Goal: Transaction & Acquisition: Book appointment/travel/reservation

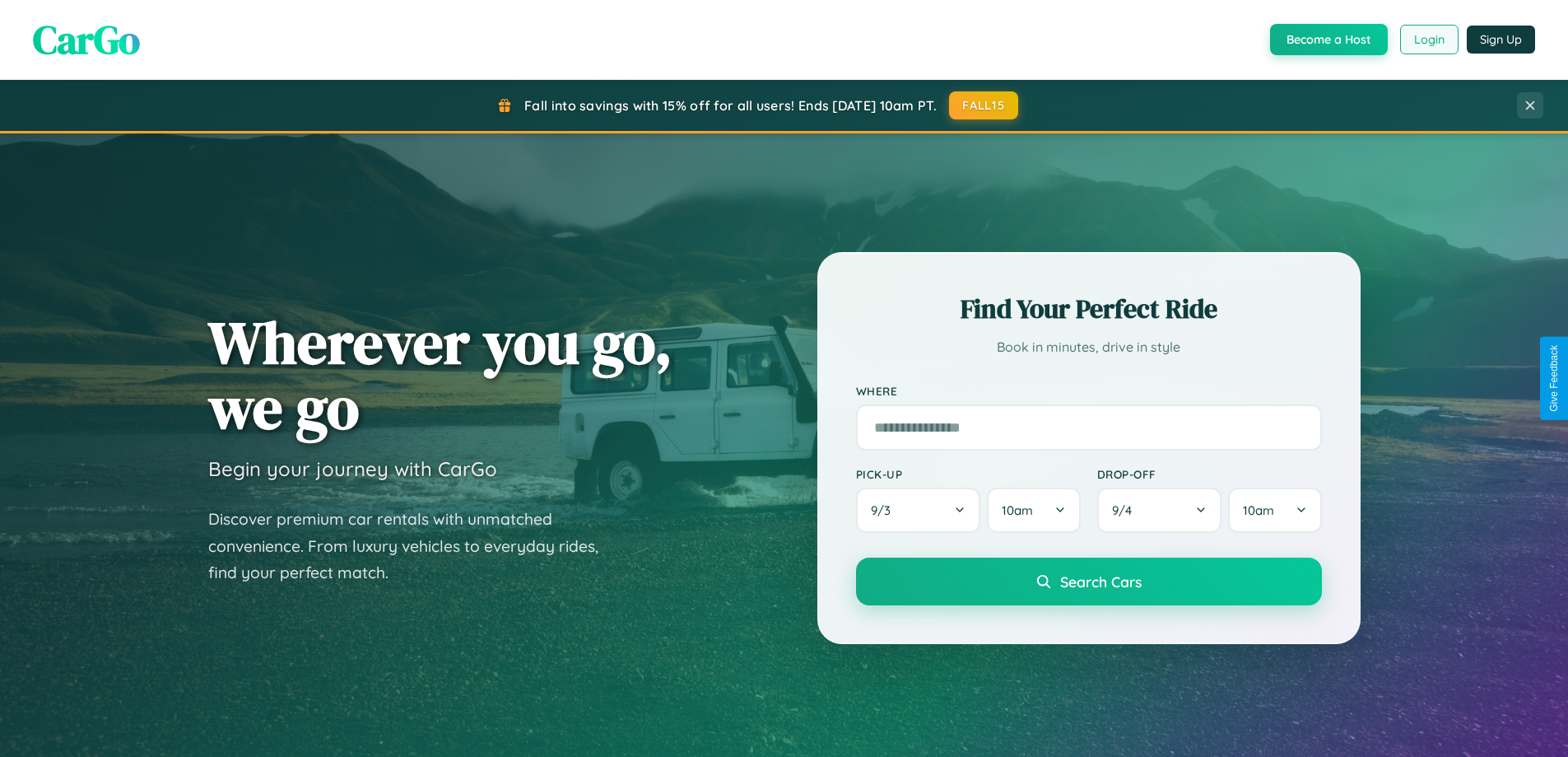
click at [1428, 39] on button "Login" at bounding box center [1429, 39] width 58 height 30
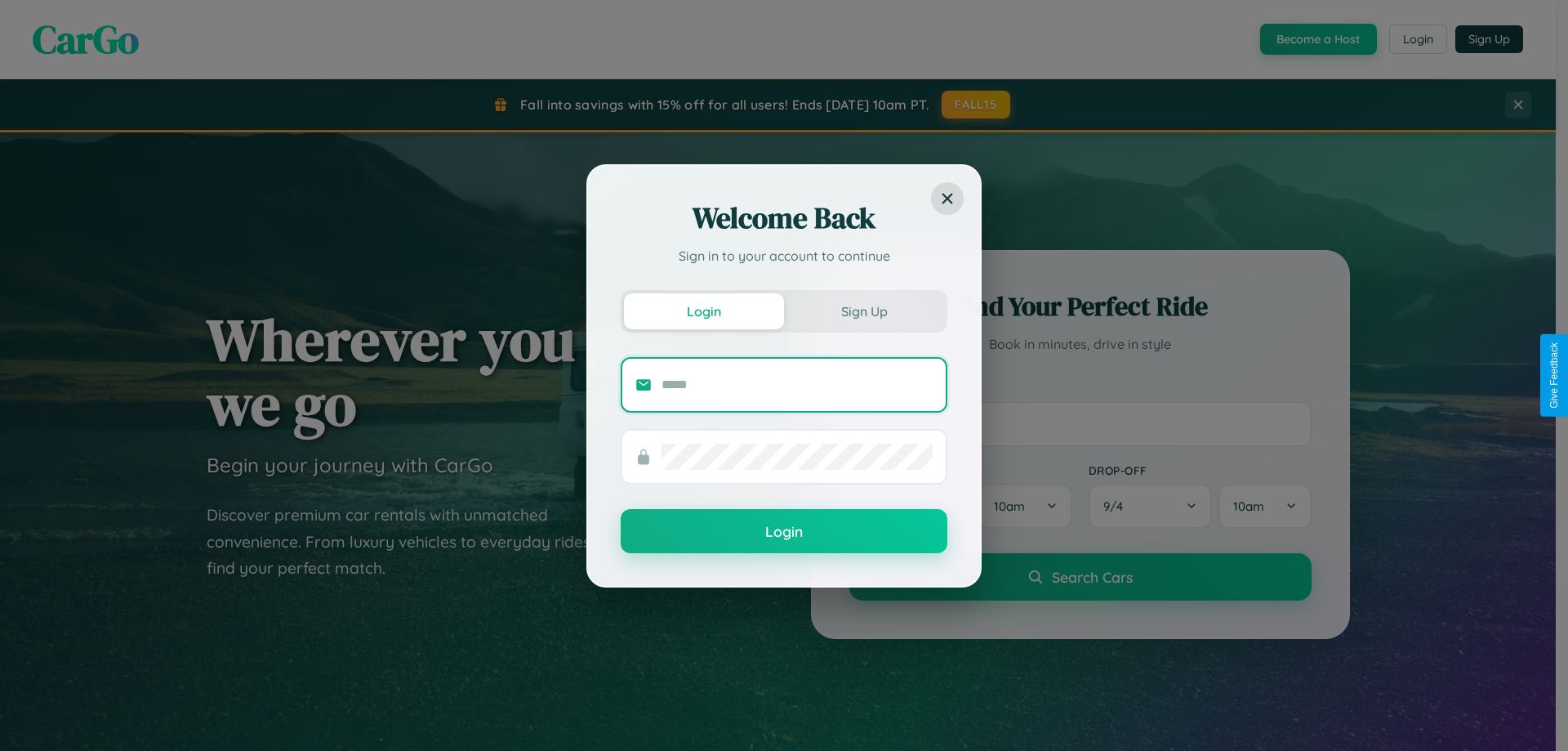
click at [797, 384] on input "text" at bounding box center [797, 385] width 271 height 26
type input "**********"
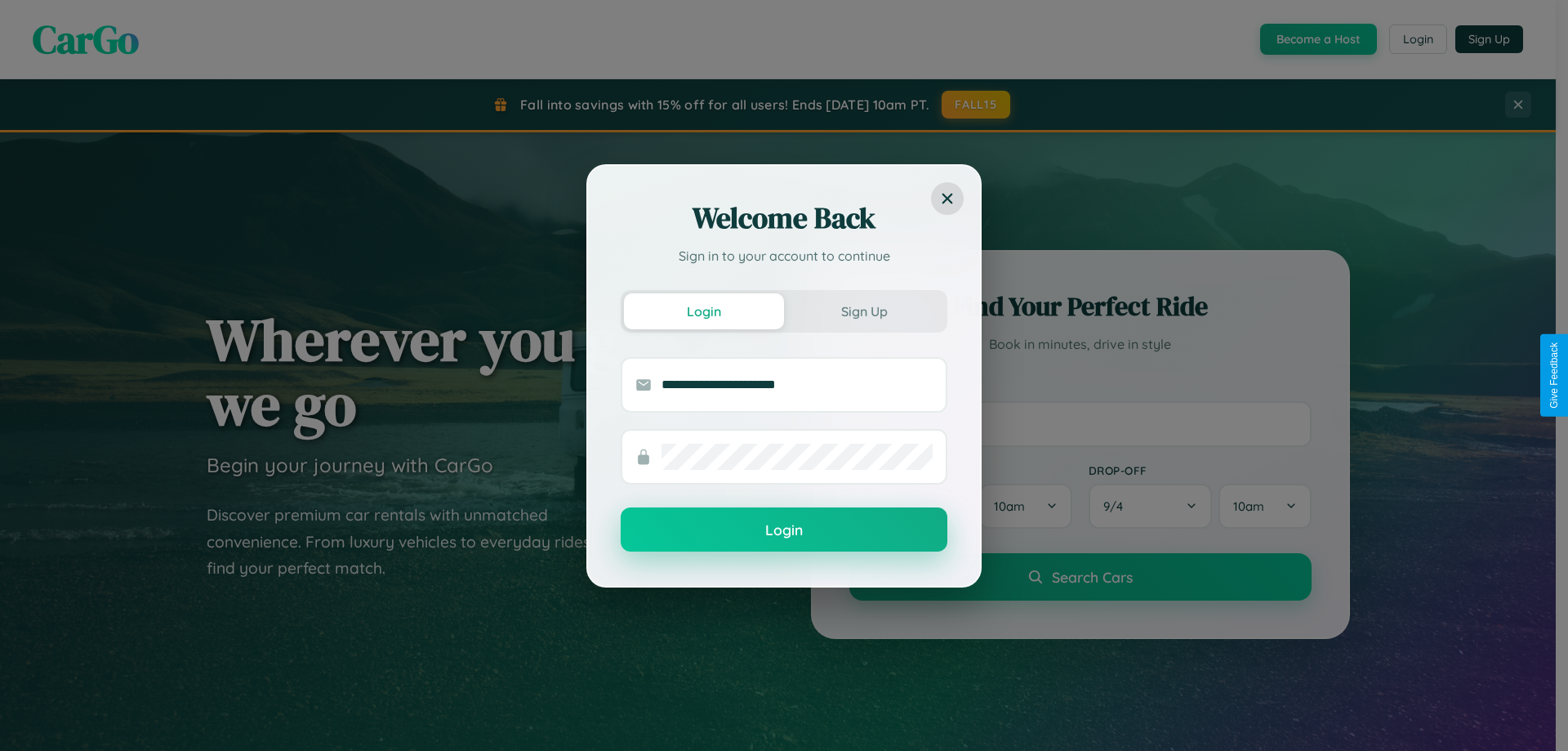
click at [784, 530] on button "Login" at bounding box center [784, 529] width 327 height 44
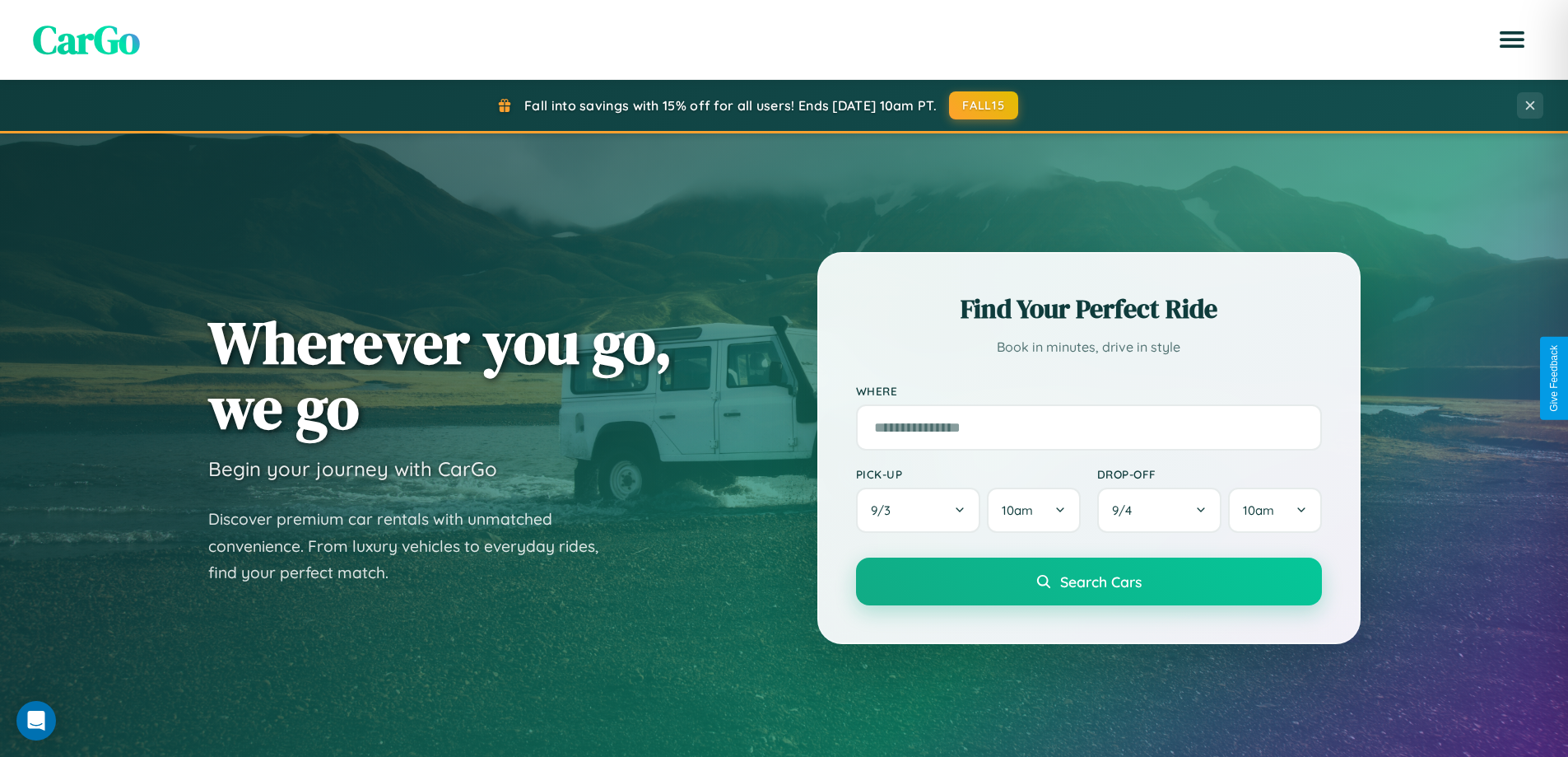
scroll to position [49, 0]
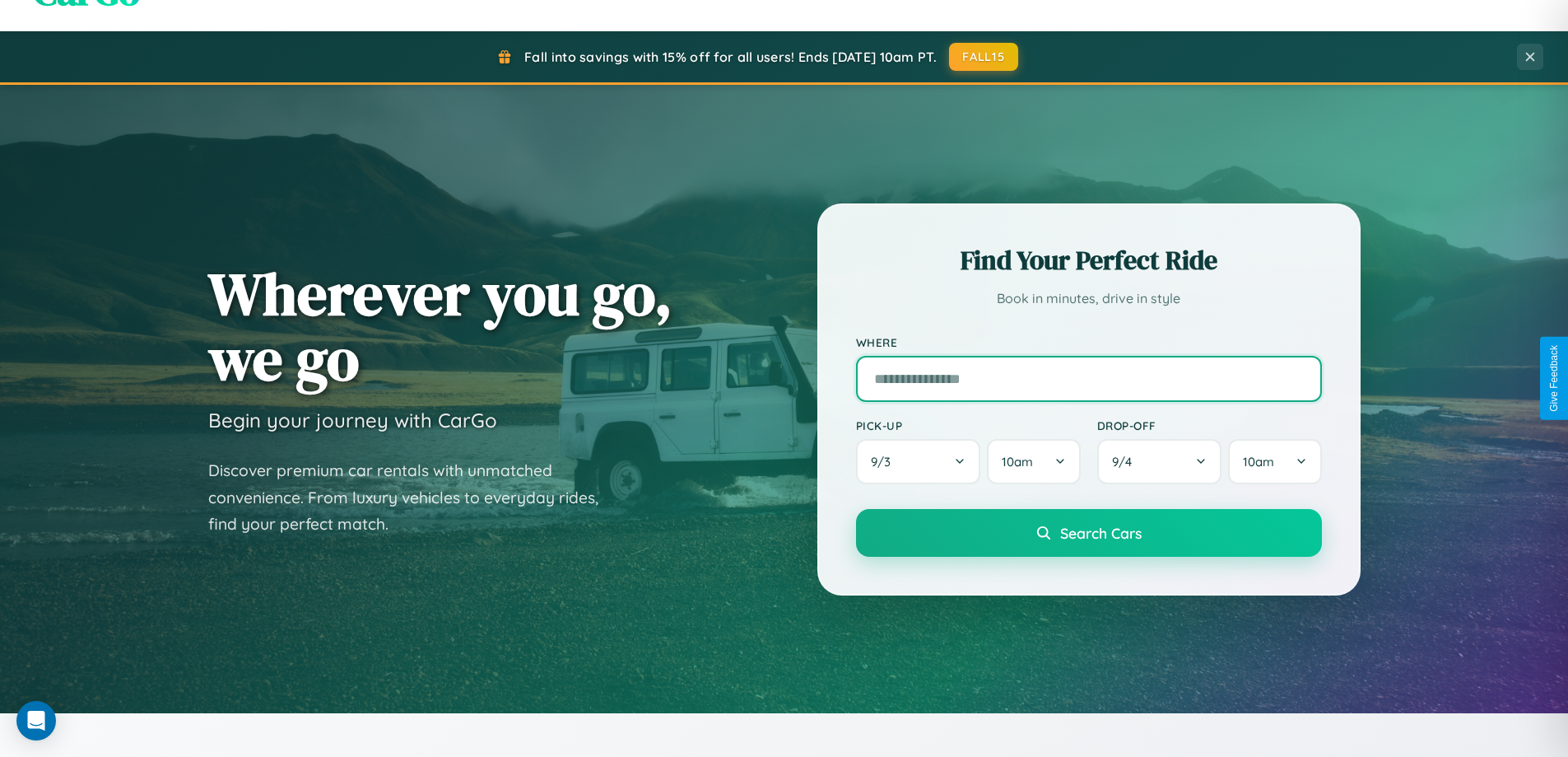
click at [1088, 378] on input "text" at bounding box center [1089, 378] width 466 height 46
type input "**********"
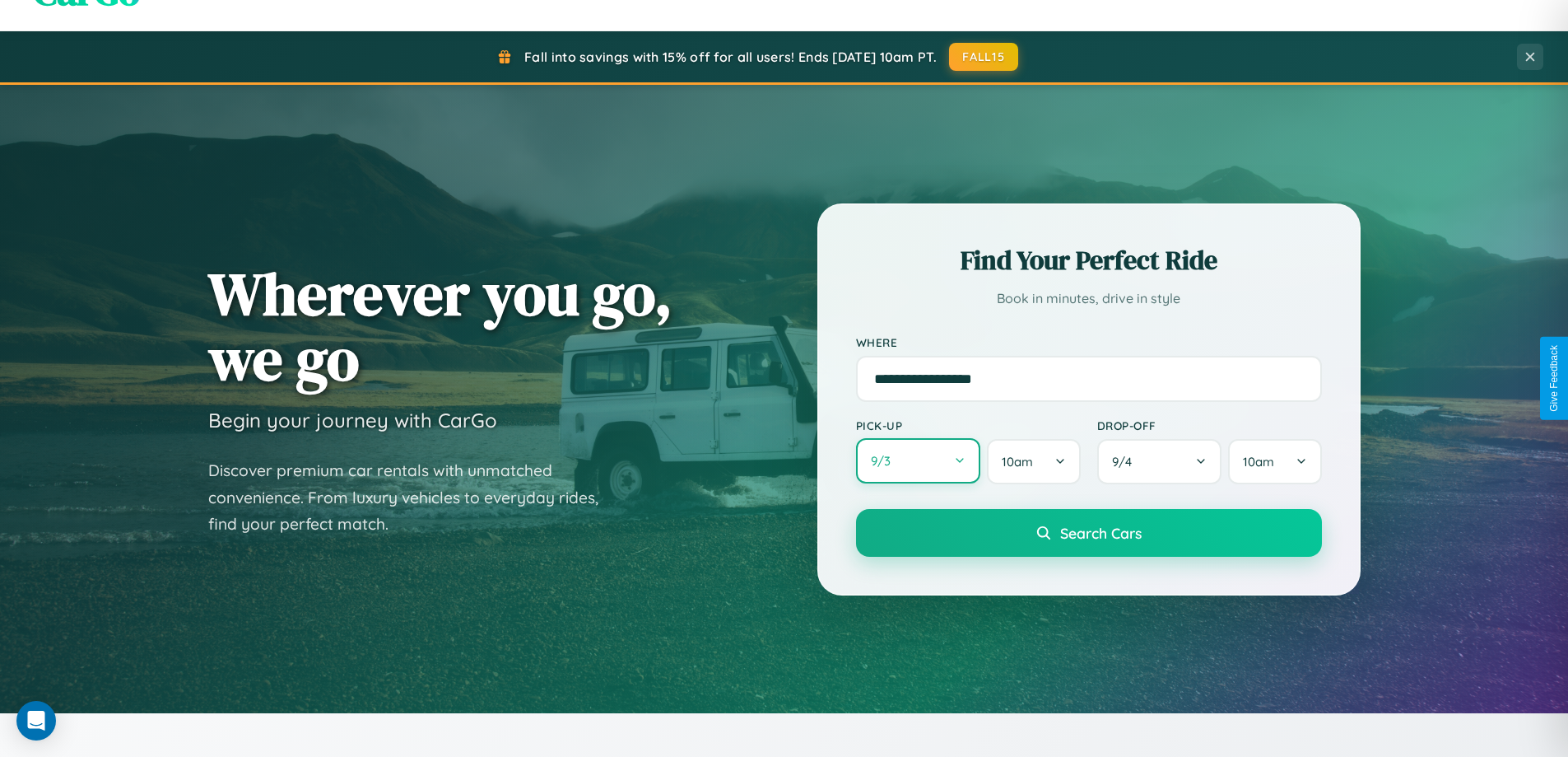
click at [917, 461] on button "9 / 3" at bounding box center [918, 461] width 125 height 45
select select "*"
select select "****"
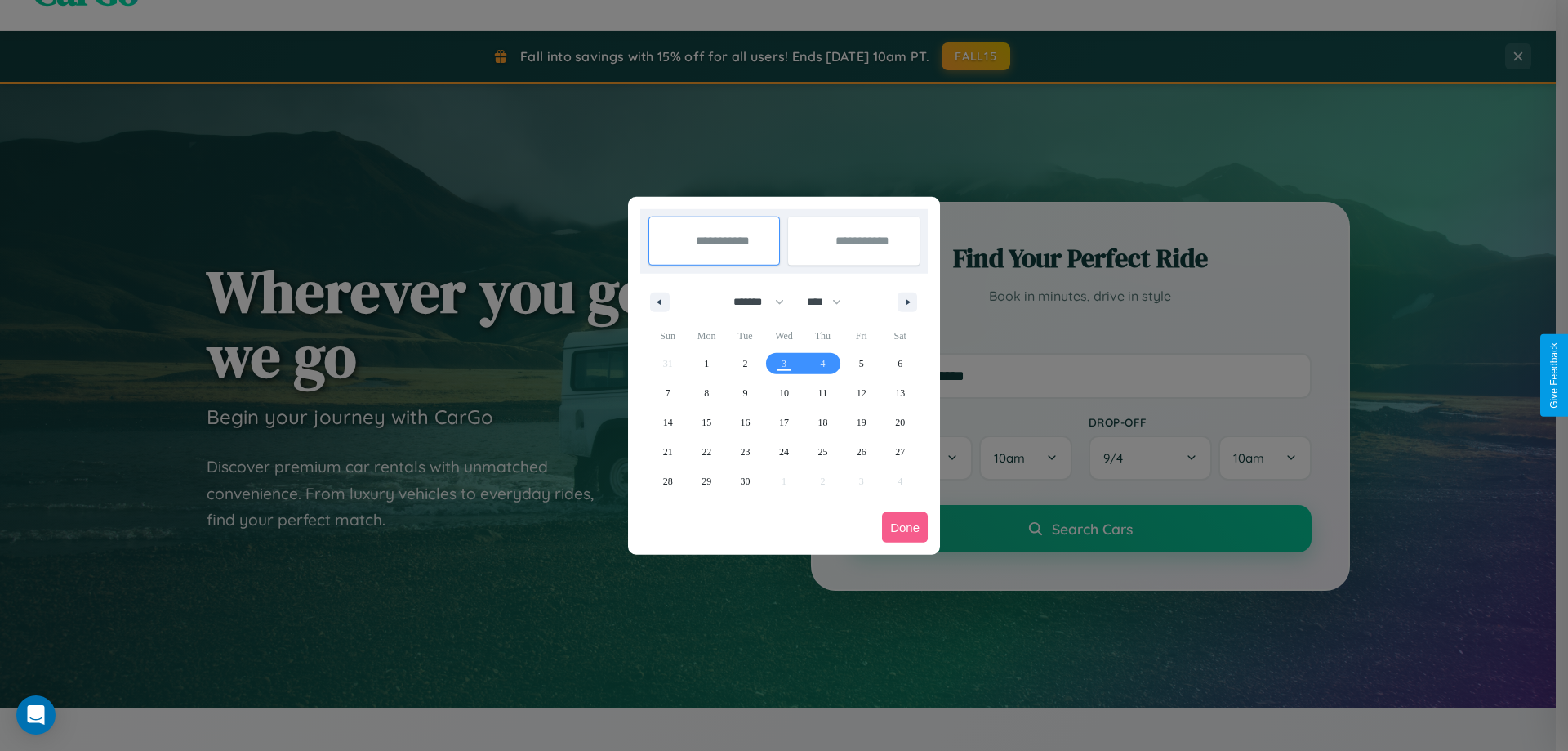
drag, startPoint x: 752, startPoint y: 301, endPoint x: 784, endPoint y: 328, distance: 41.9
click at [752, 301] on select "******* ******** ***** ***** *** **** **** ****** ********* ******* ******** **…" at bounding box center [756, 301] width 69 height 27
click at [784, 392] on span "10" at bounding box center [784, 393] width 9 height 29
type input "**********"
click at [822, 421] on span "18" at bounding box center [822, 422] width 9 height 29
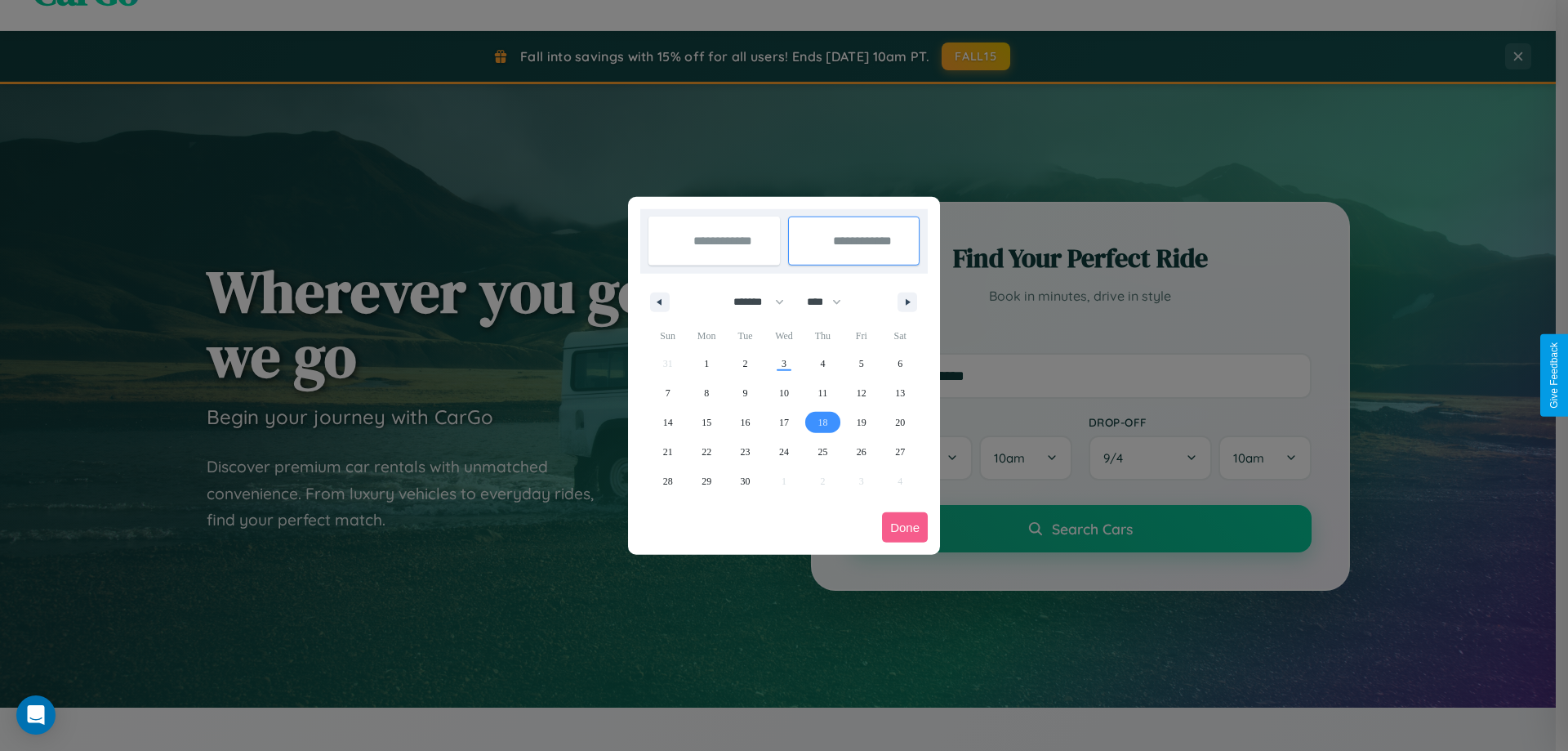
type input "**********"
click at [905, 527] on button "Done" at bounding box center [904, 527] width 46 height 30
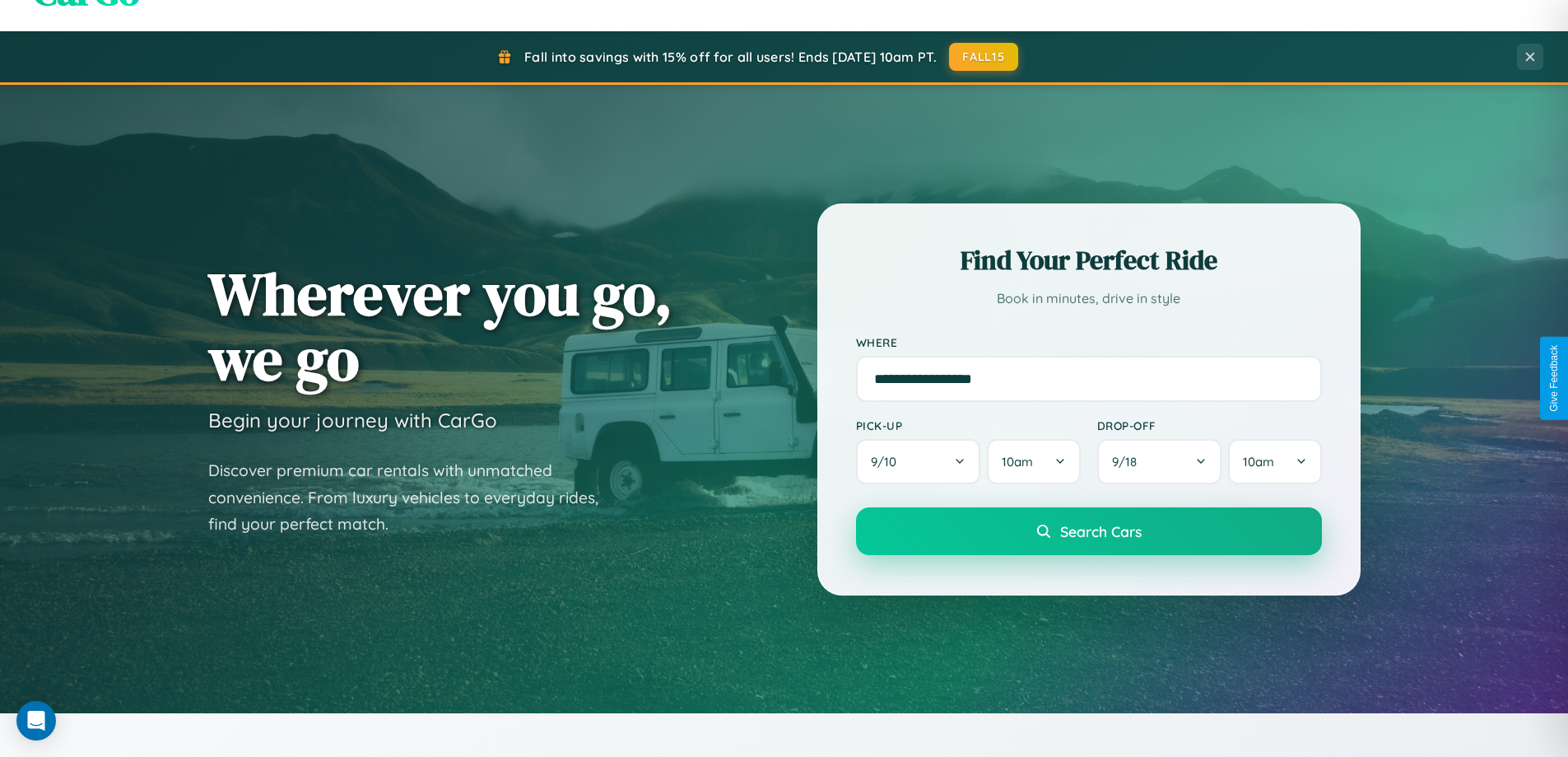
click at [1088, 532] on span "Search Cars" at bounding box center [1101, 531] width 82 height 18
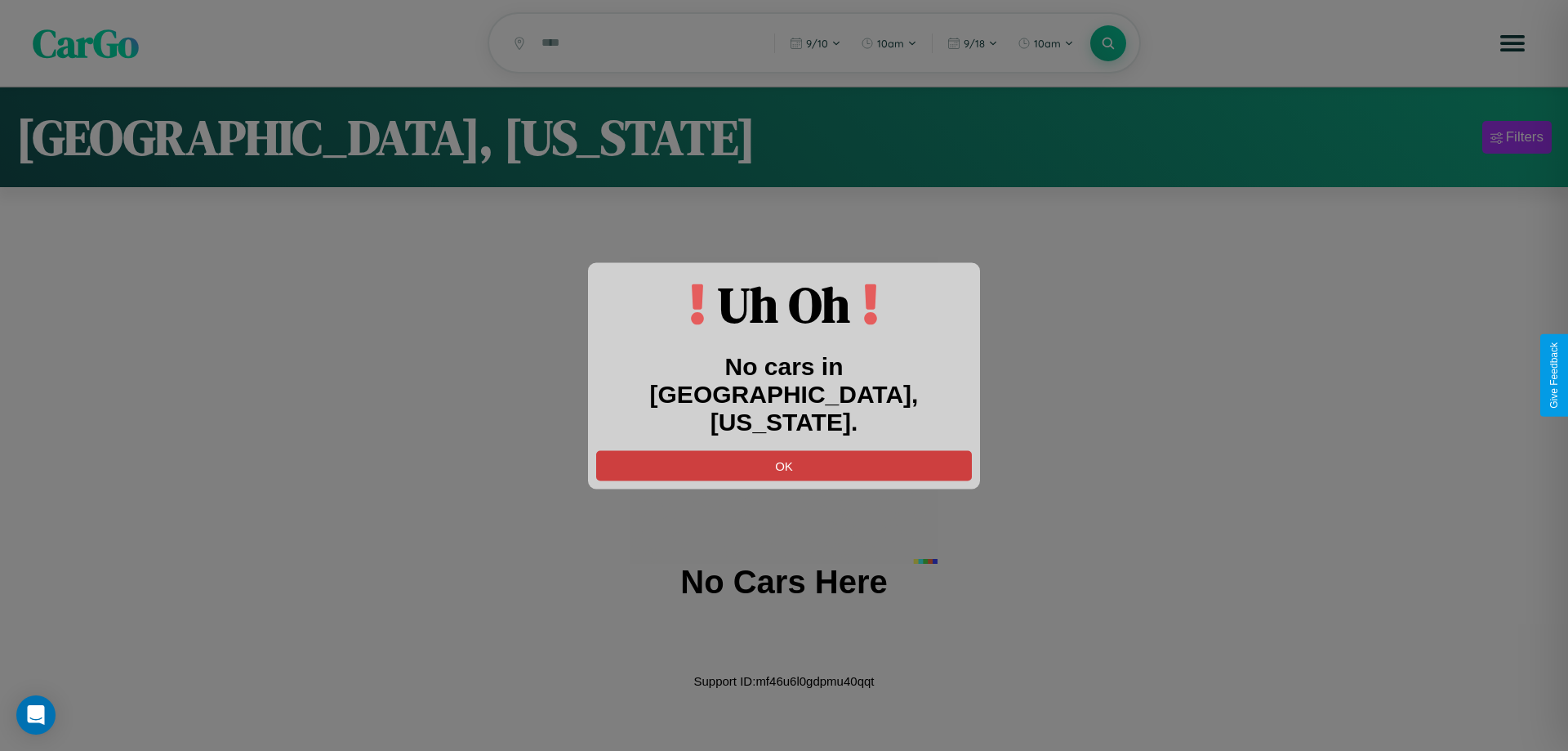
click at [784, 451] on button "OK" at bounding box center [784, 465] width 375 height 30
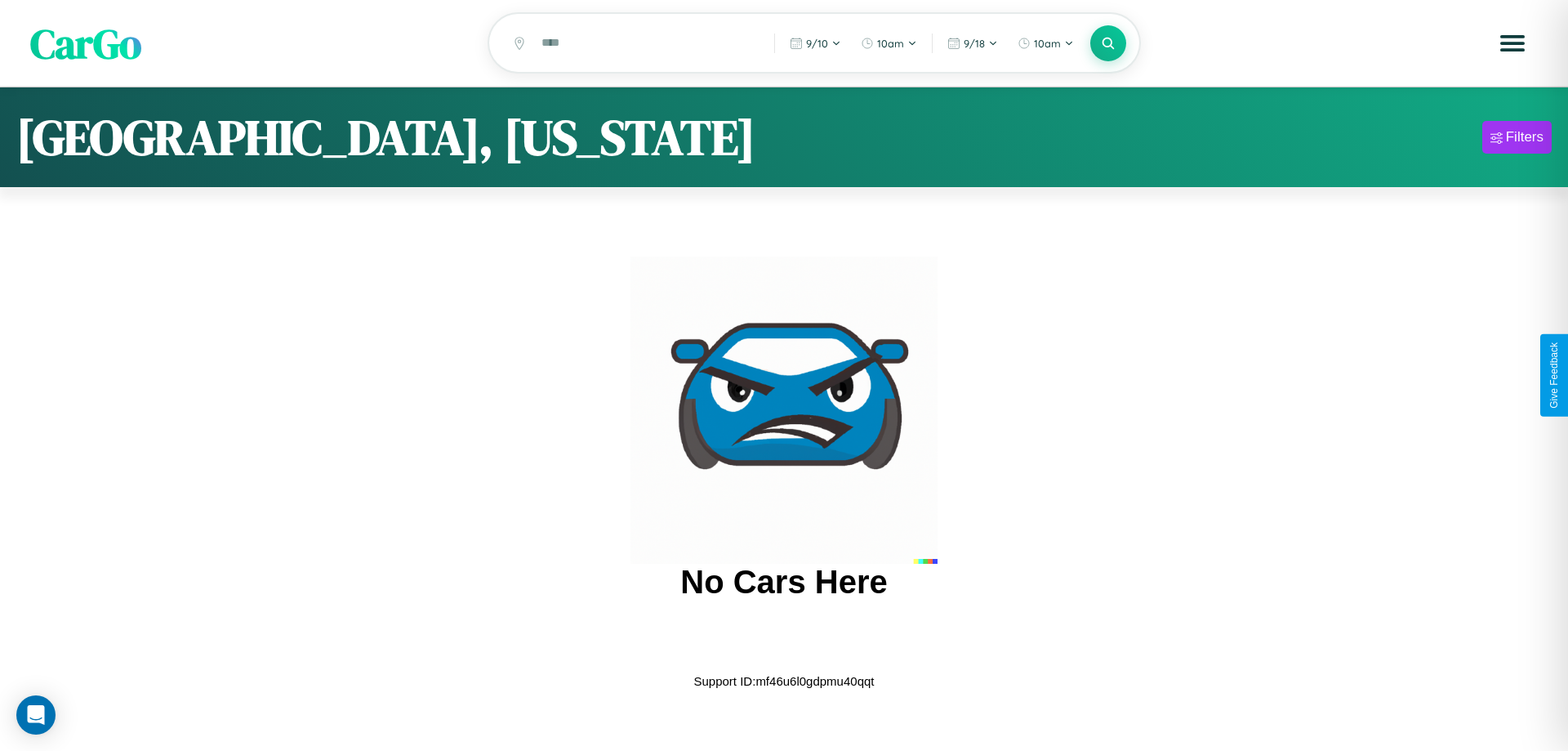
click at [85, 44] on span "CarGo" at bounding box center [85, 42] width 111 height 56
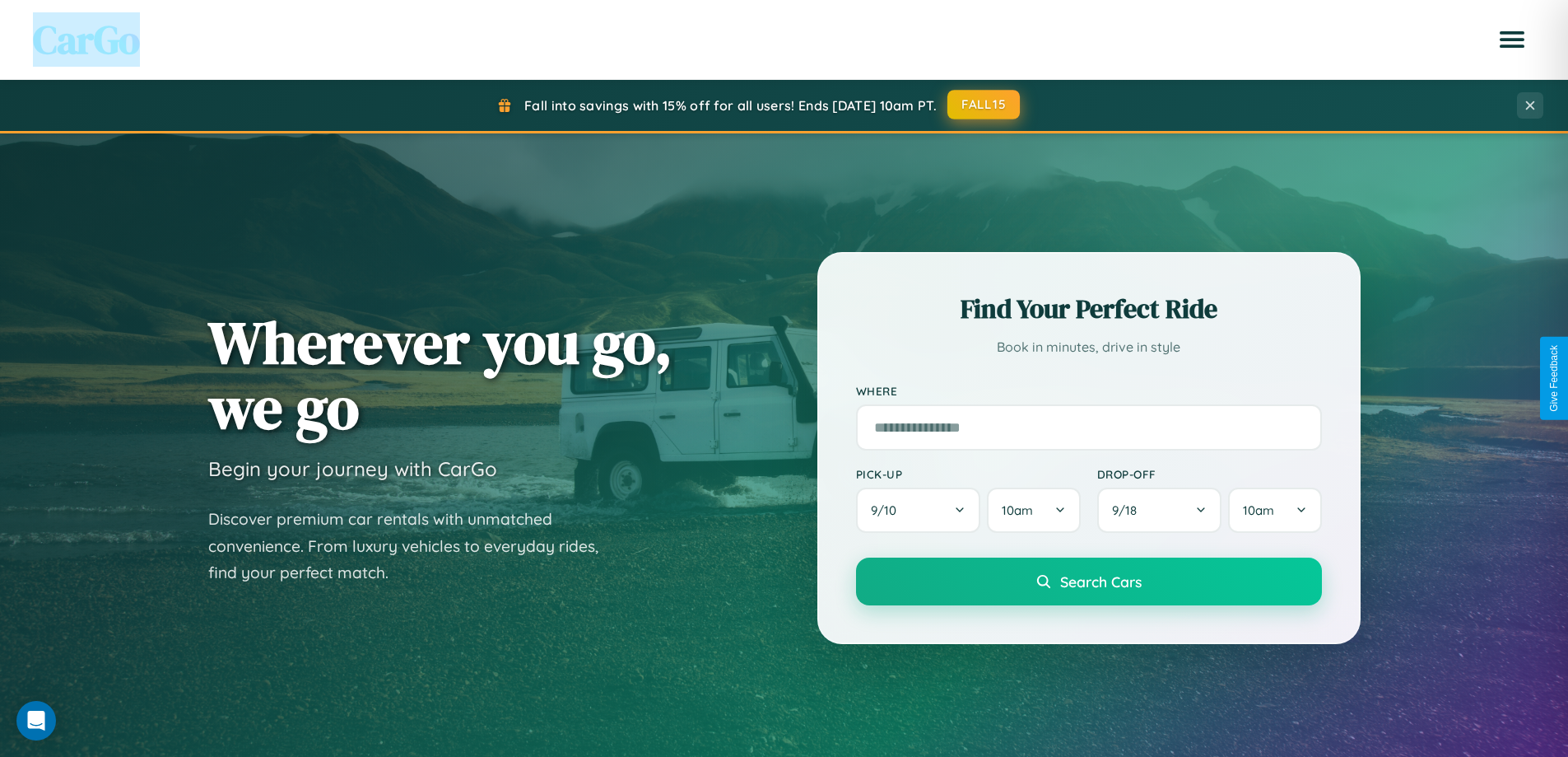
click at [984, 104] on button "FALL15" at bounding box center [984, 104] width 72 height 30
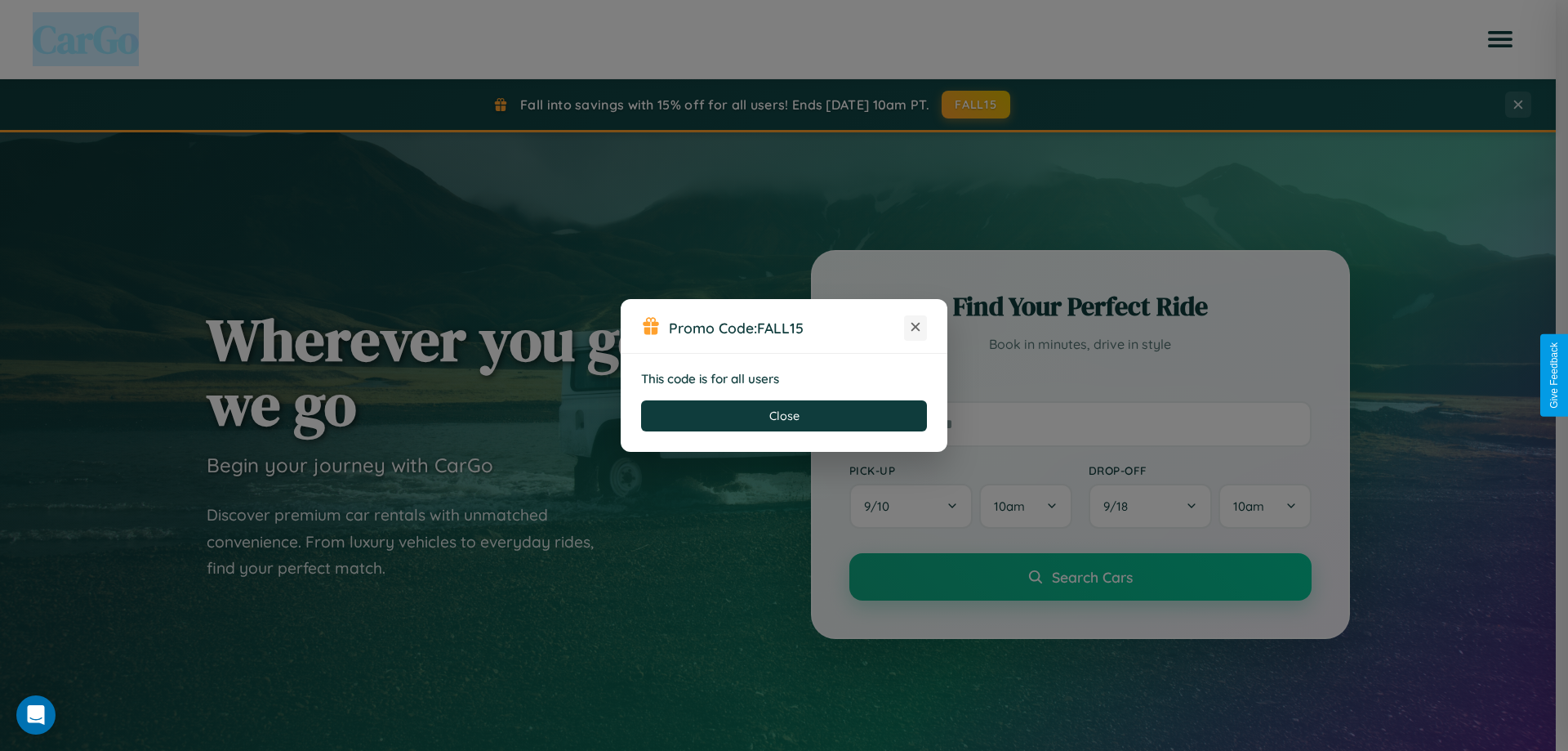
click at [916, 328] on icon at bounding box center [916, 326] width 16 height 16
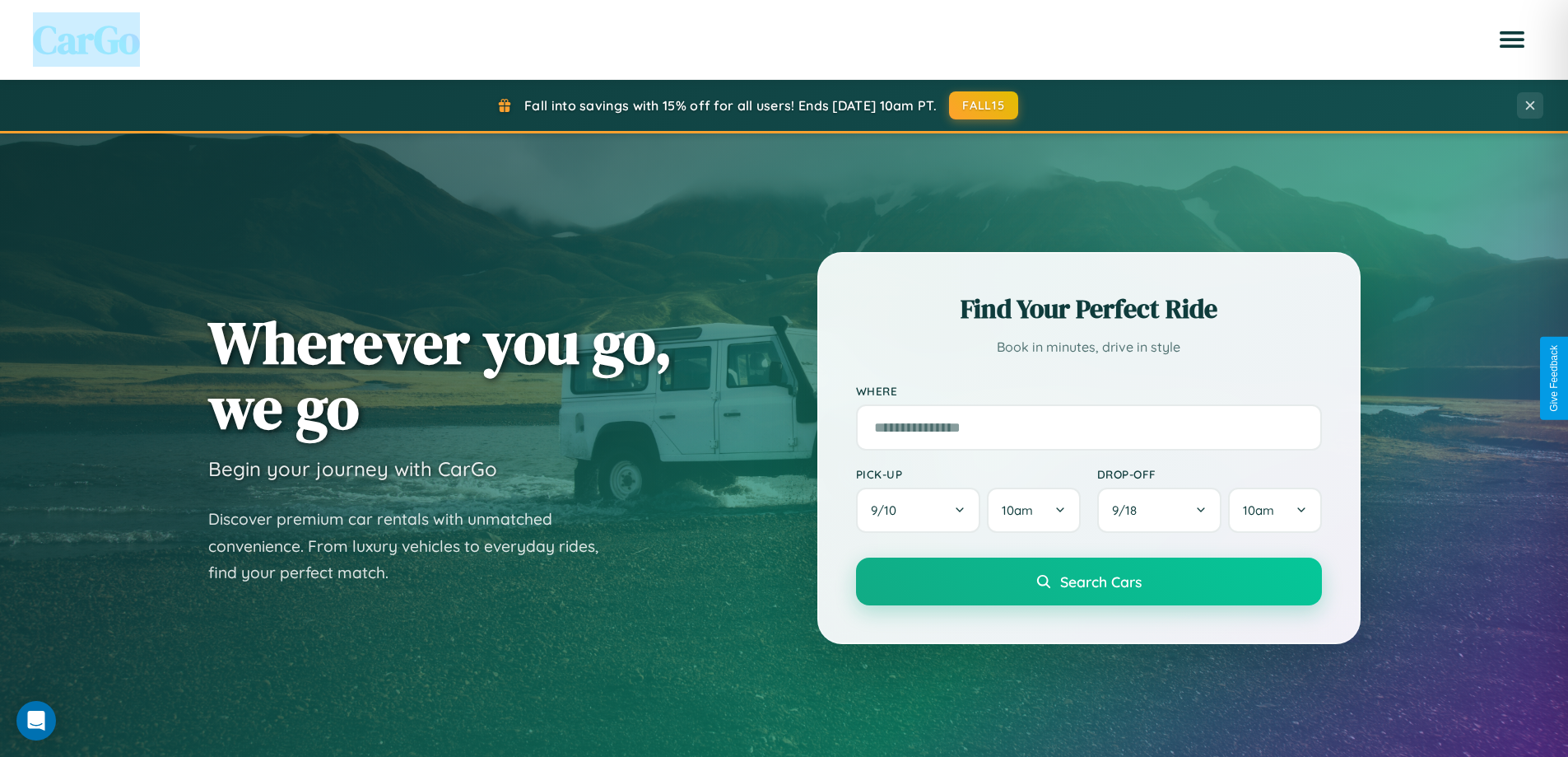
scroll to position [710, 0]
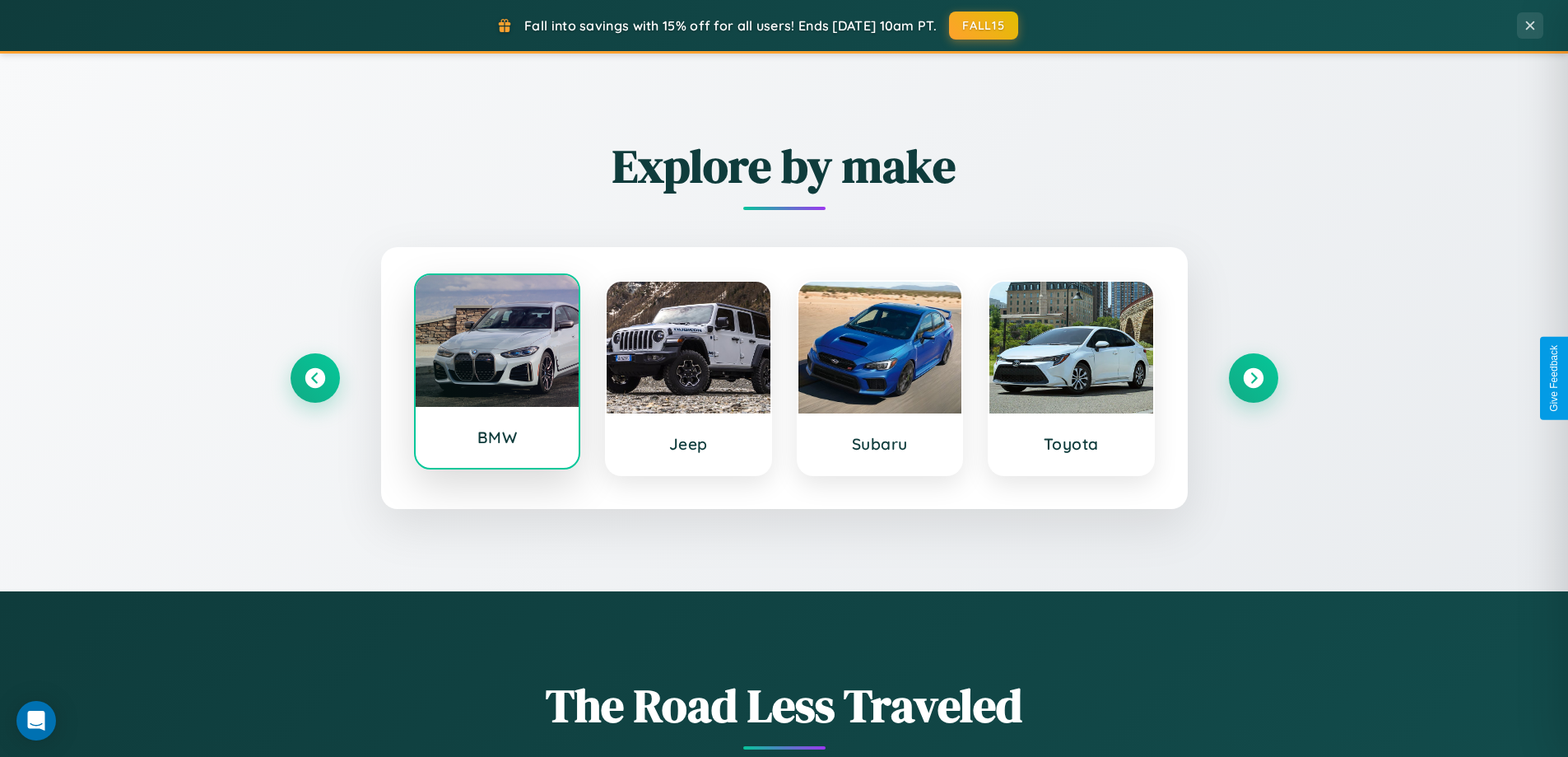
click at [497, 372] on div at bounding box center [497, 340] width 163 height 131
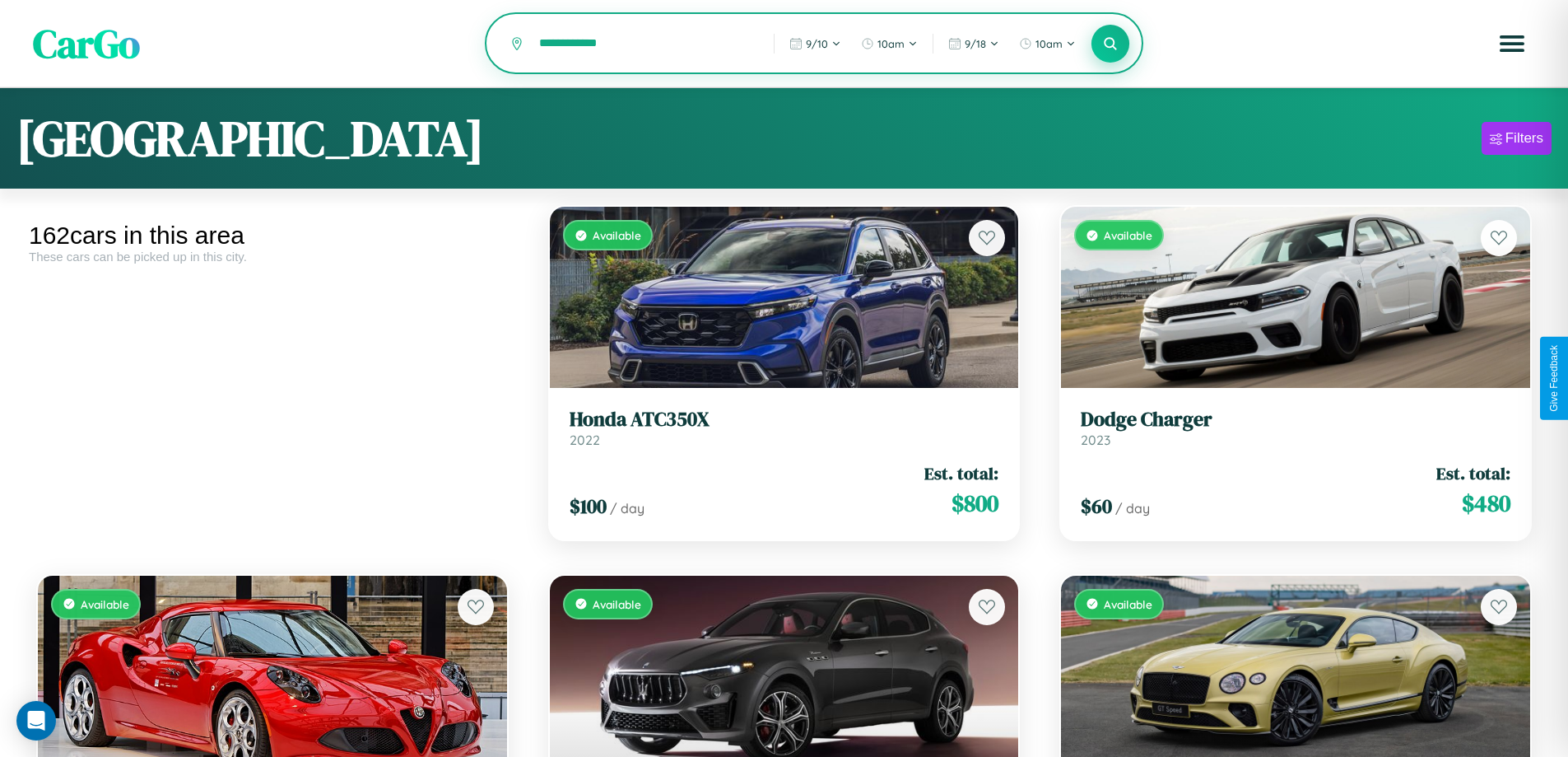
type input "**********"
click at [1111, 44] on icon at bounding box center [1111, 44] width 16 height 16
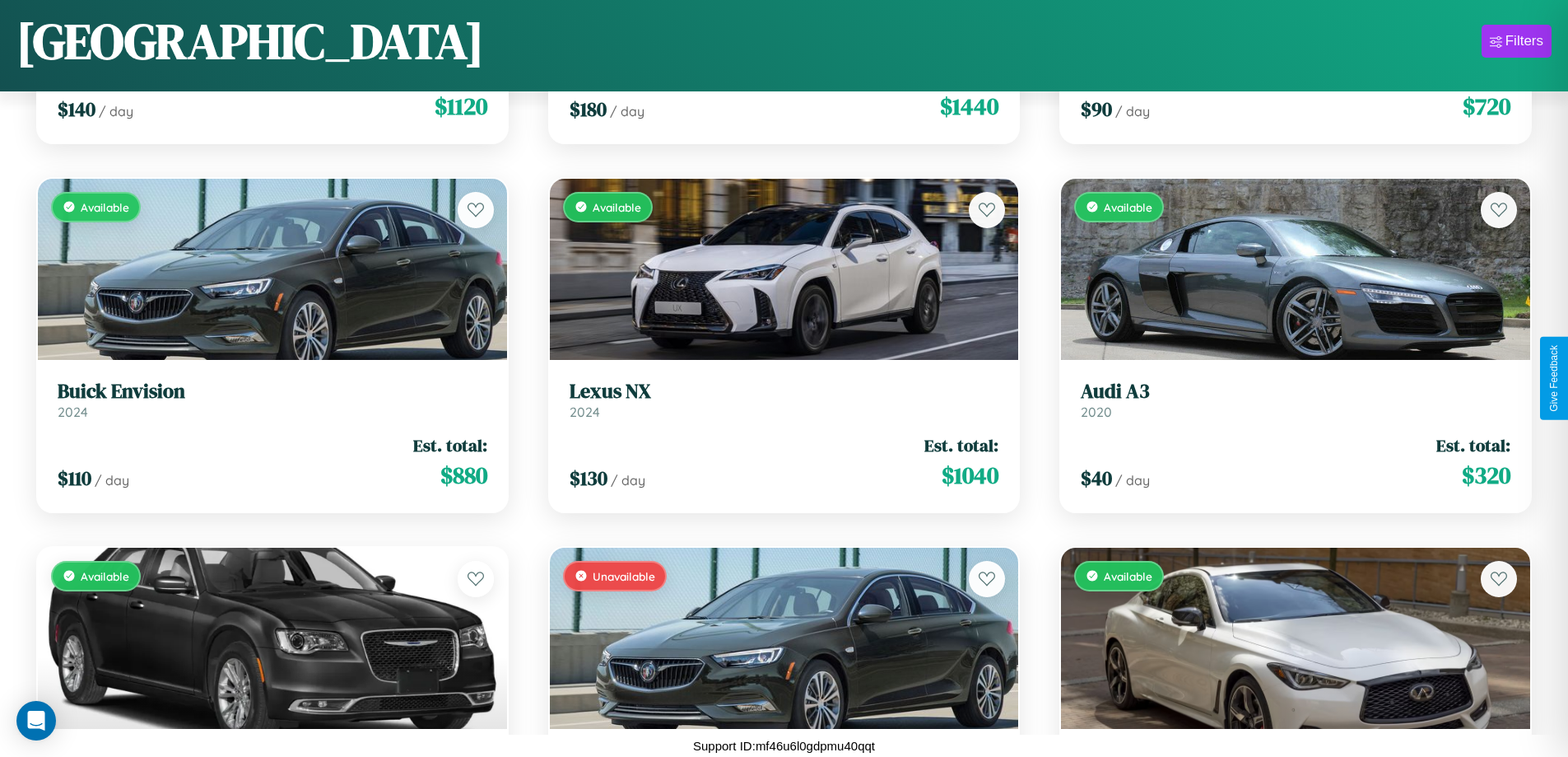
scroll to position [10927, 0]
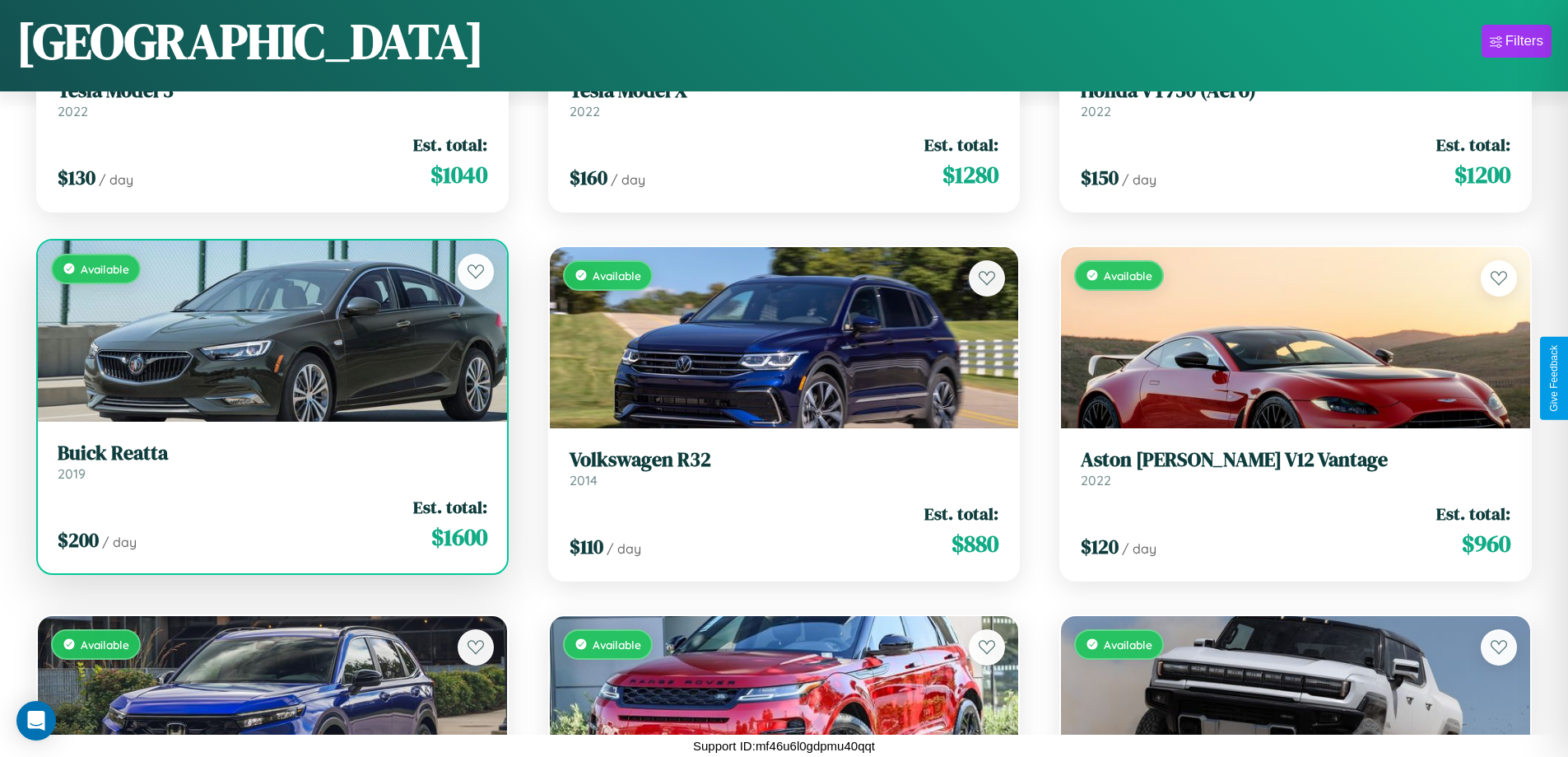
click at [270, 468] on link "Buick Reatta 2019" at bounding box center [272, 461] width 430 height 40
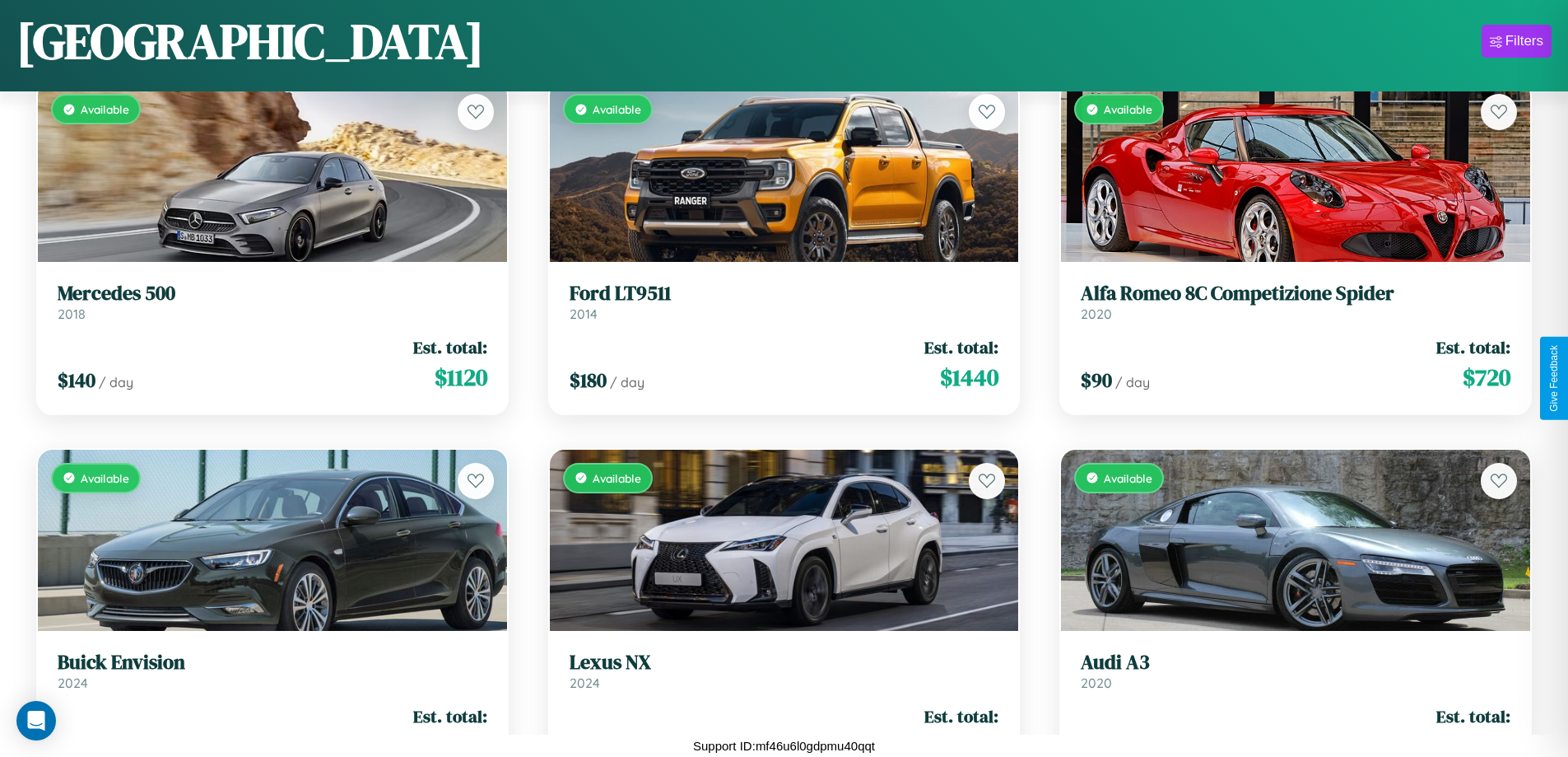
scroll to position [5026, 0]
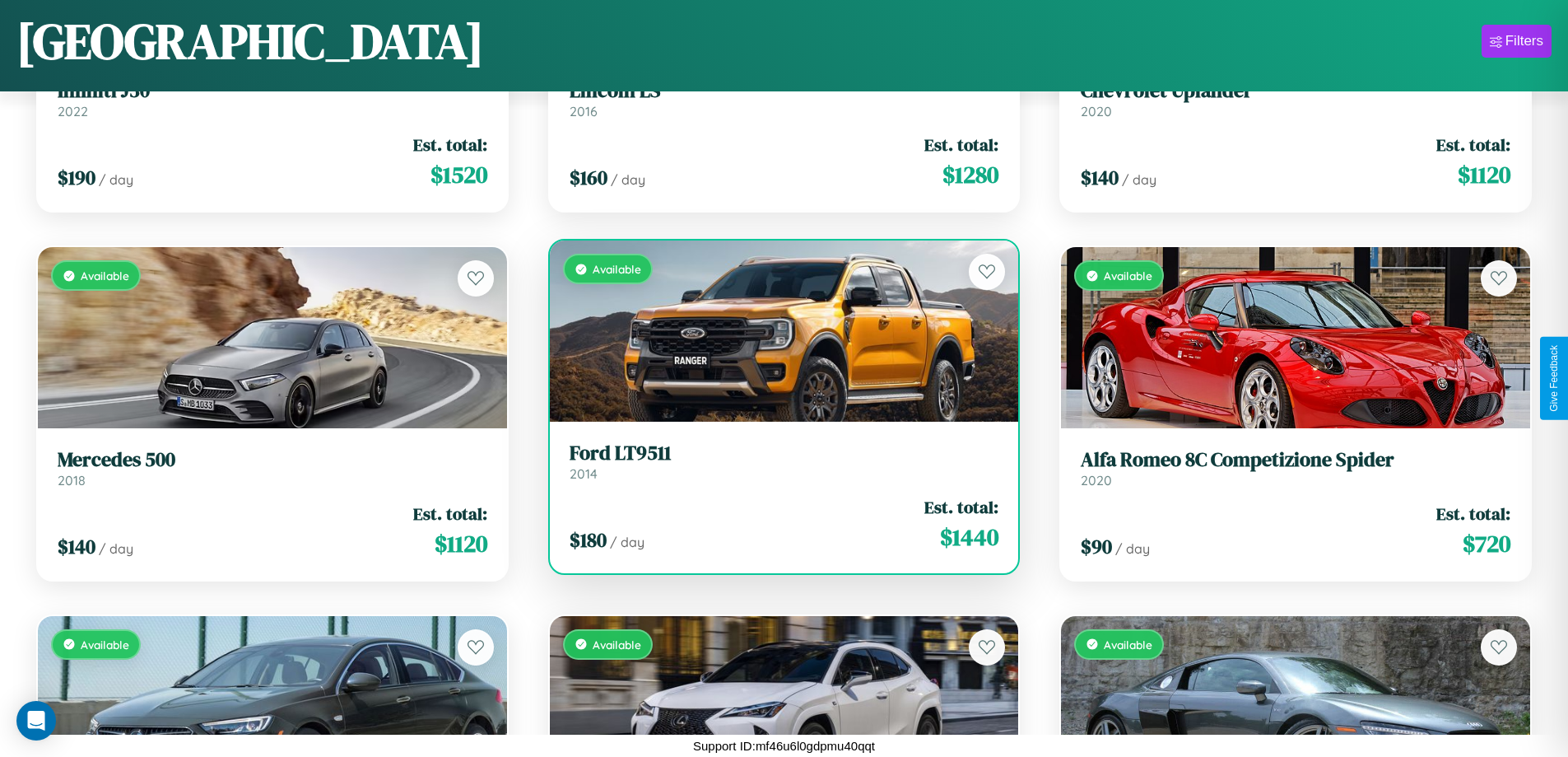
click at [777, 461] on h3 "Ford LT9511" at bounding box center [784, 452] width 430 height 23
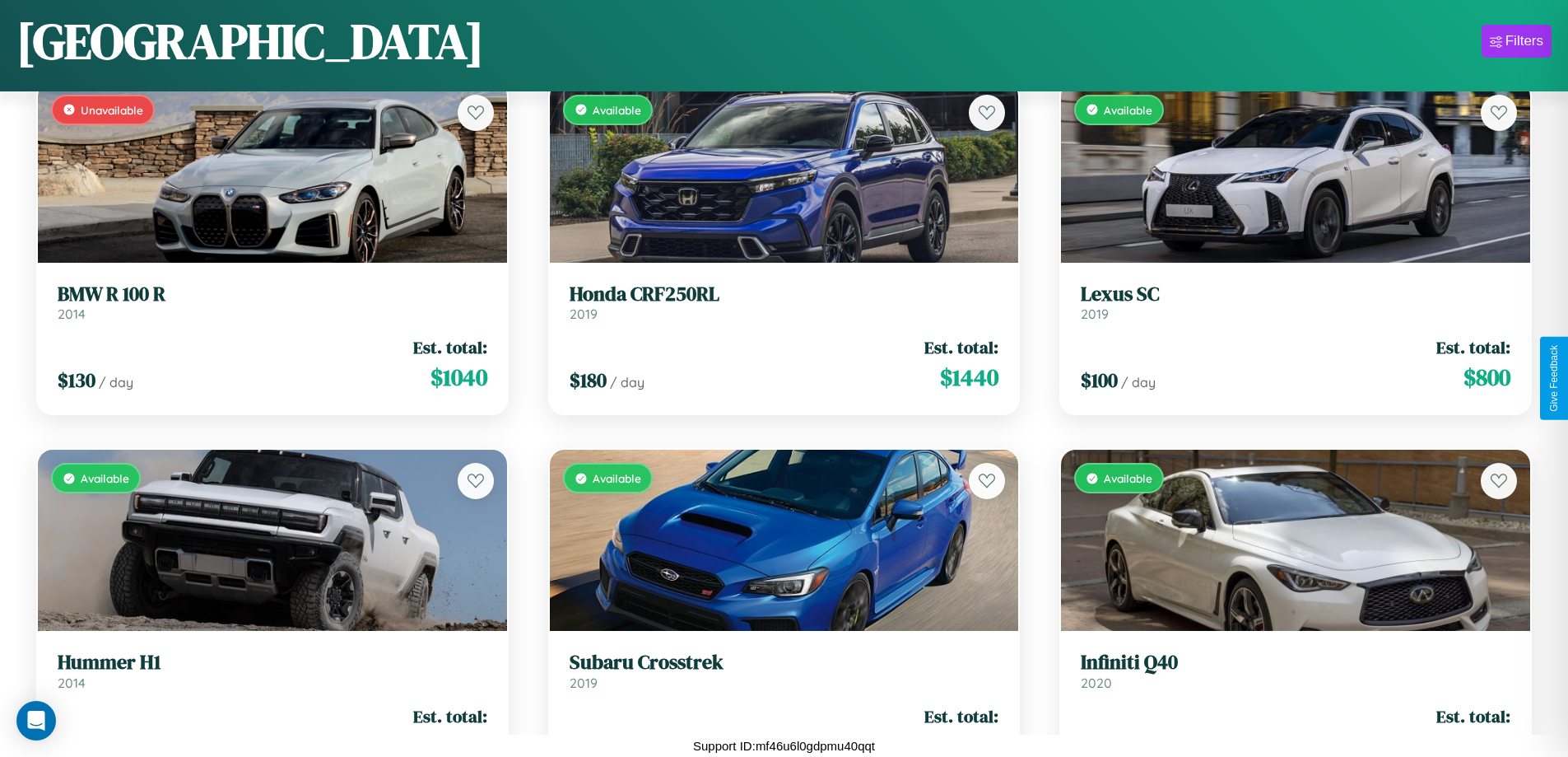
scroll to position [9083, 0]
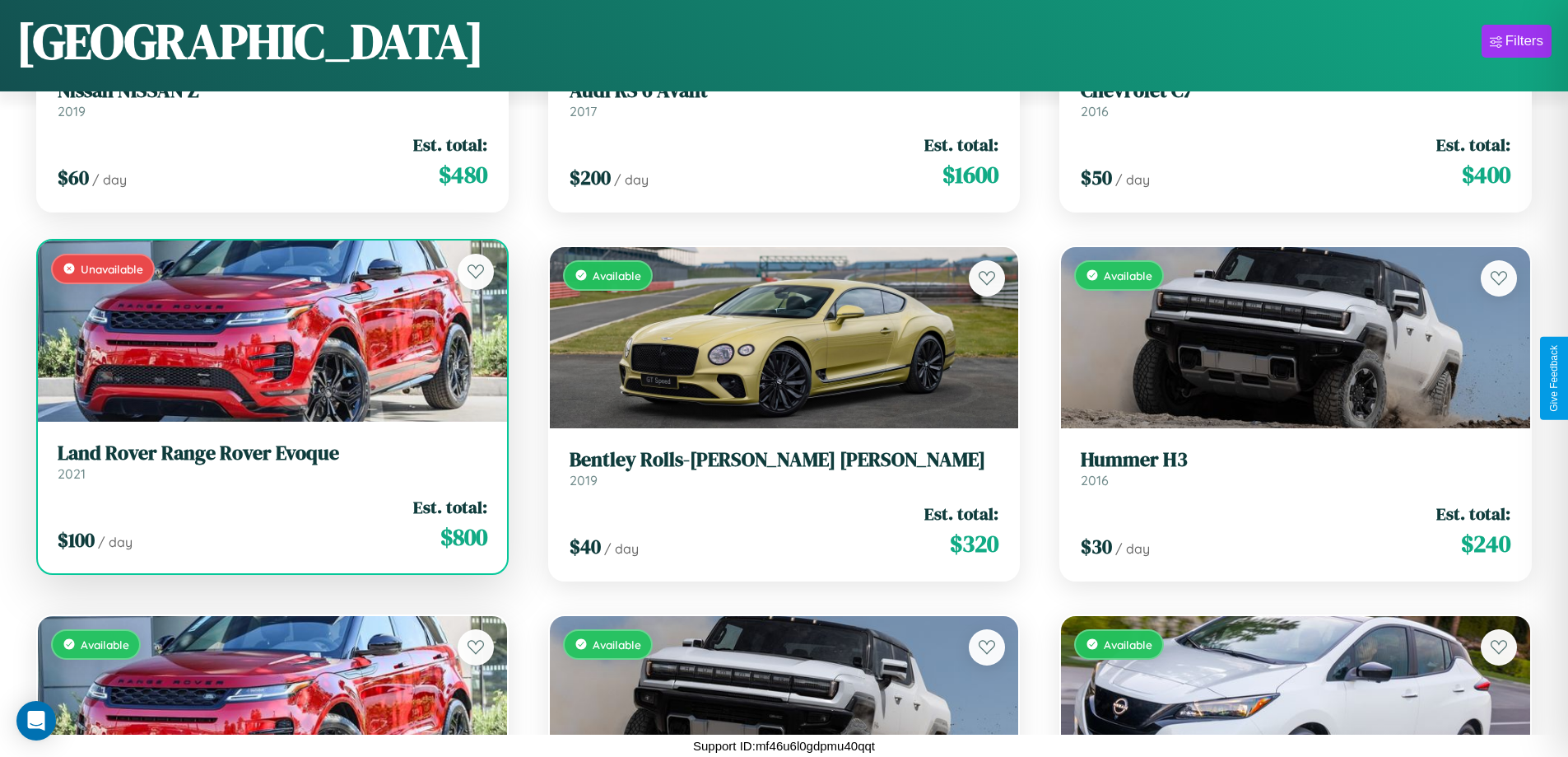
click at [270, 462] on h3 "Land Rover Range Rover Evoque" at bounding box center [272, 452] width 430 height 23
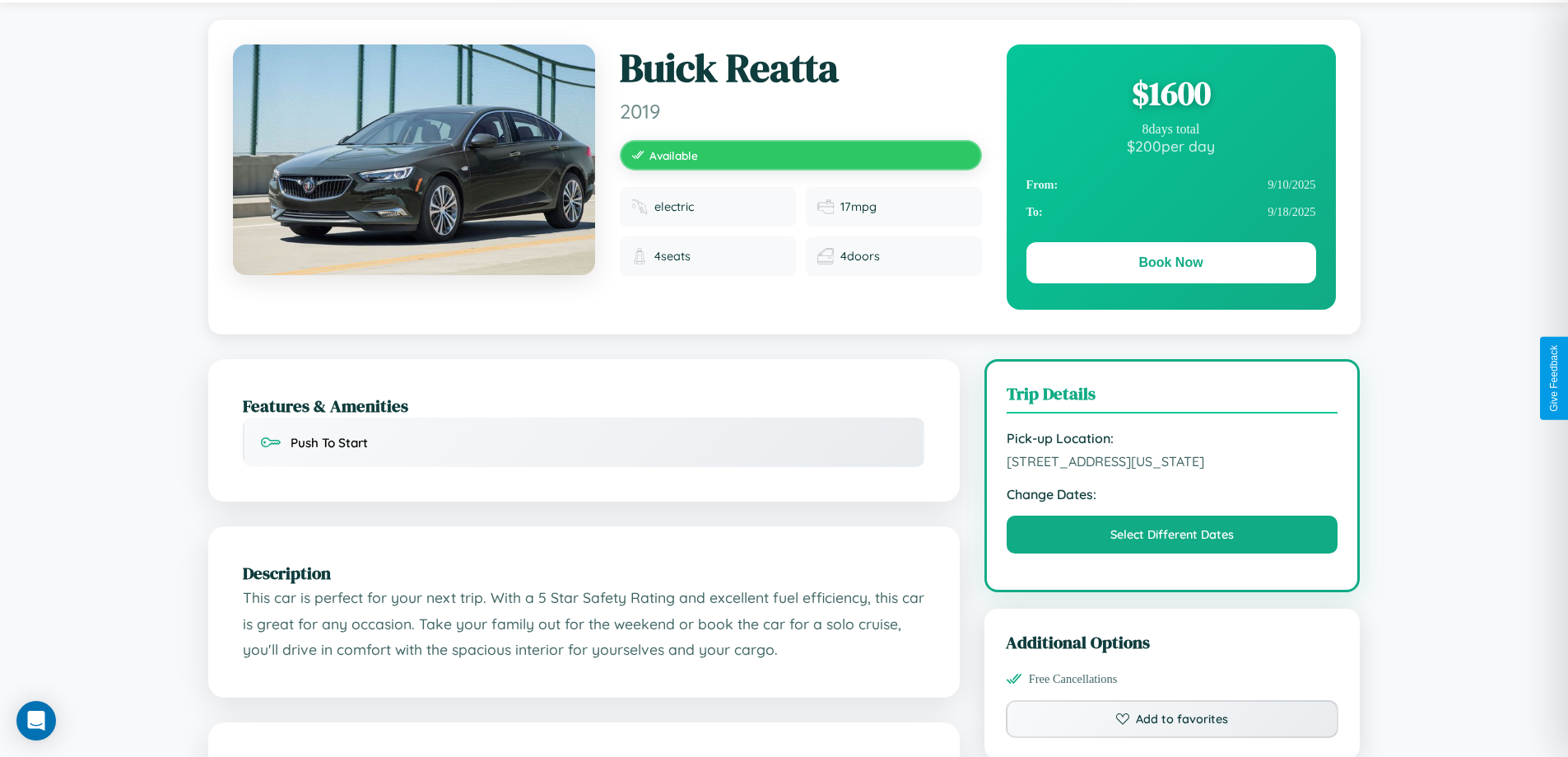
scroll to position [558, 0]
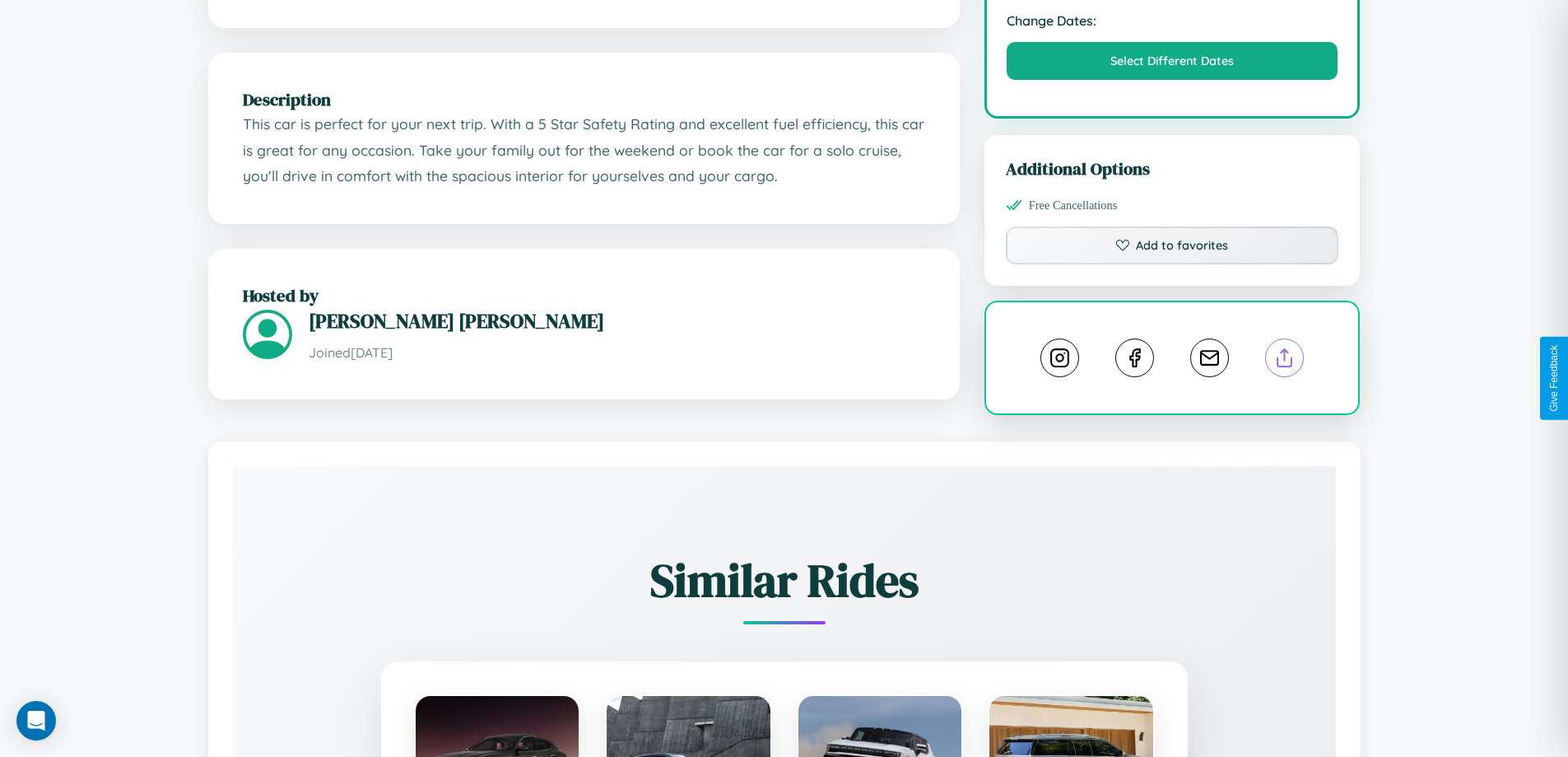
click at [1285, 361] on line at bounding box center [1285, 354] width 0 height 11
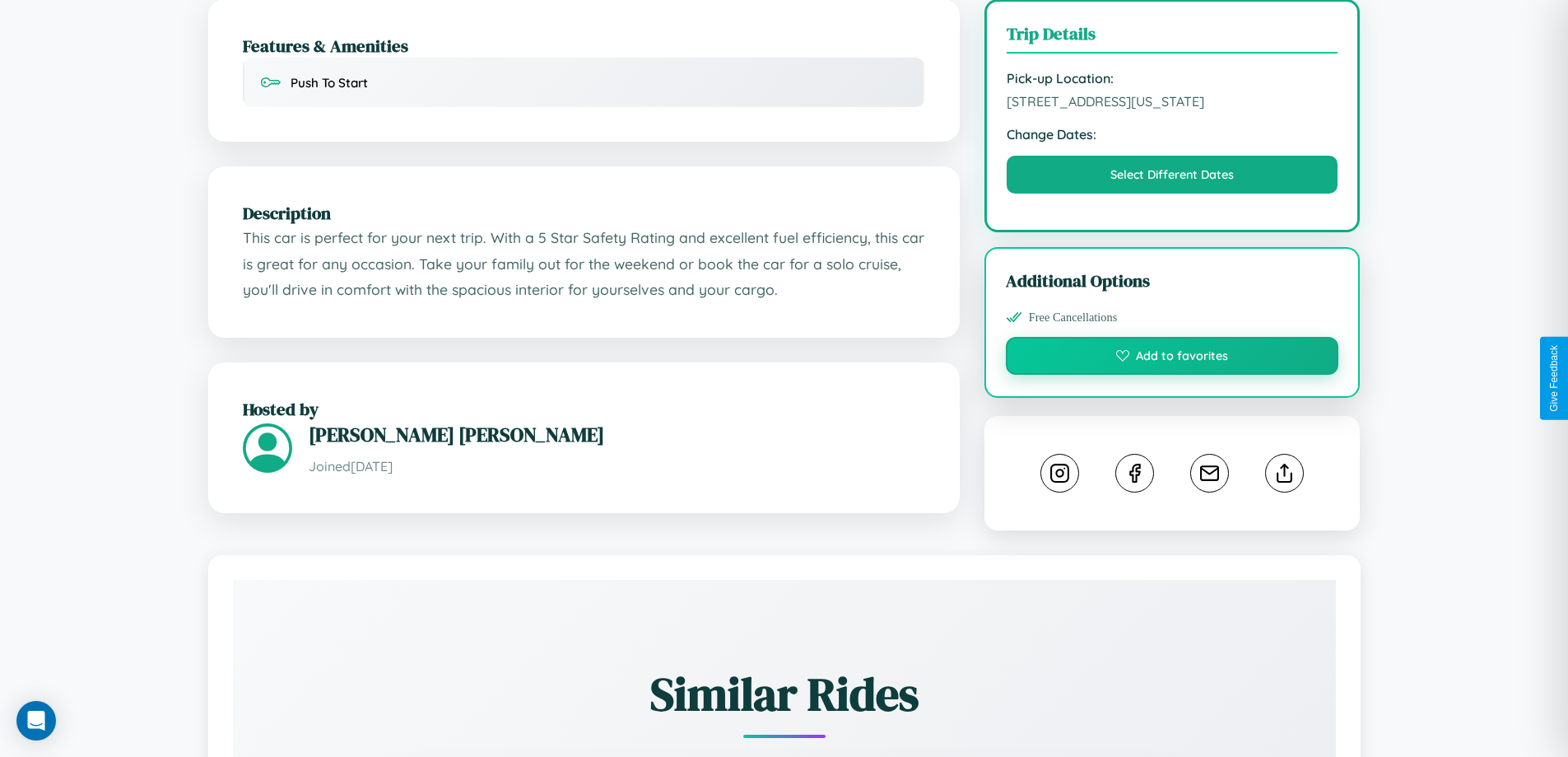
click at [1172, 375] on button "Add to favorites" at bounding box center [1172, 356] width 333 height 38
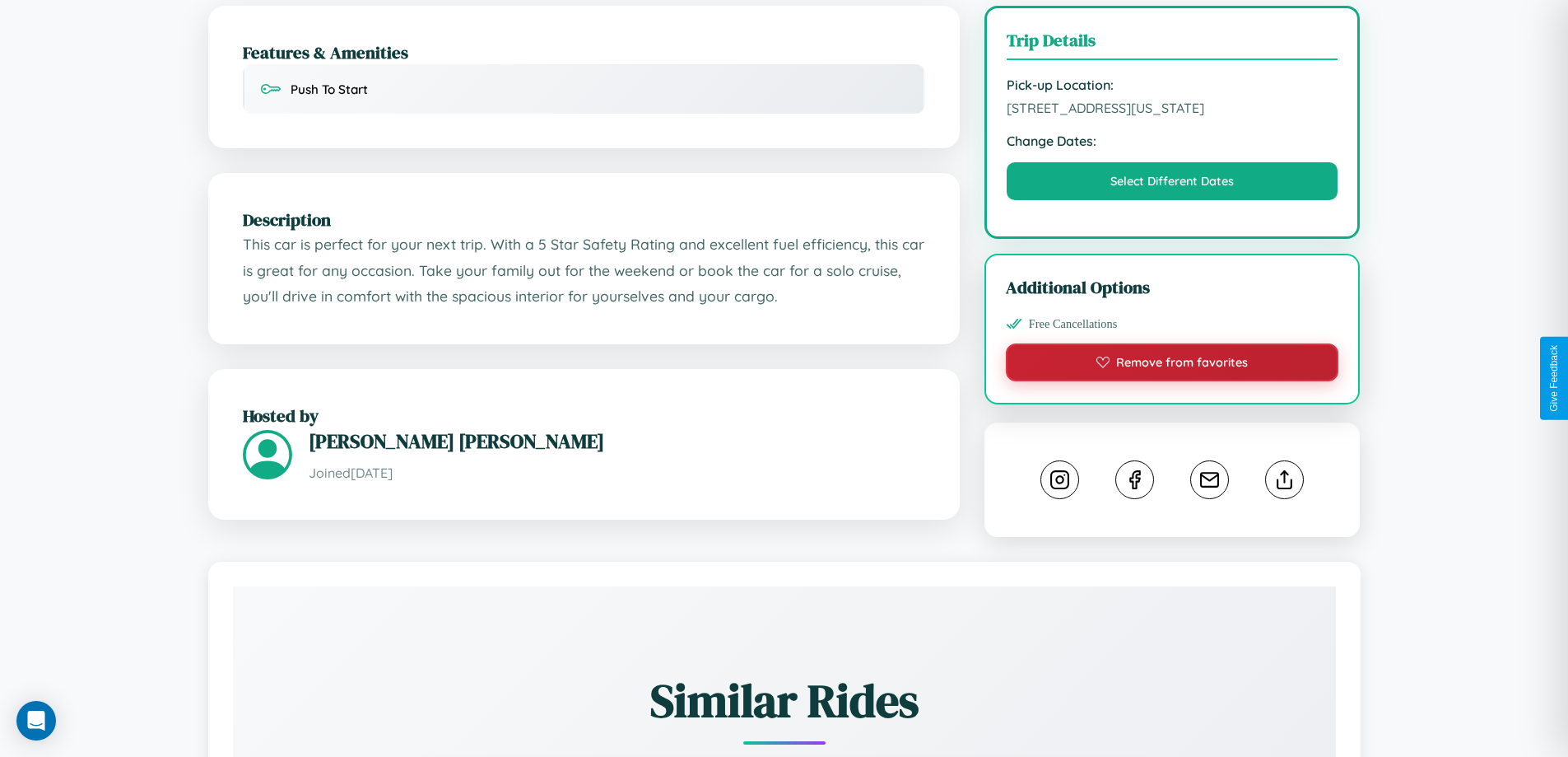
scroll to position [0, 0]
